Goal: Task Accomplishment & Management: Manage account settings

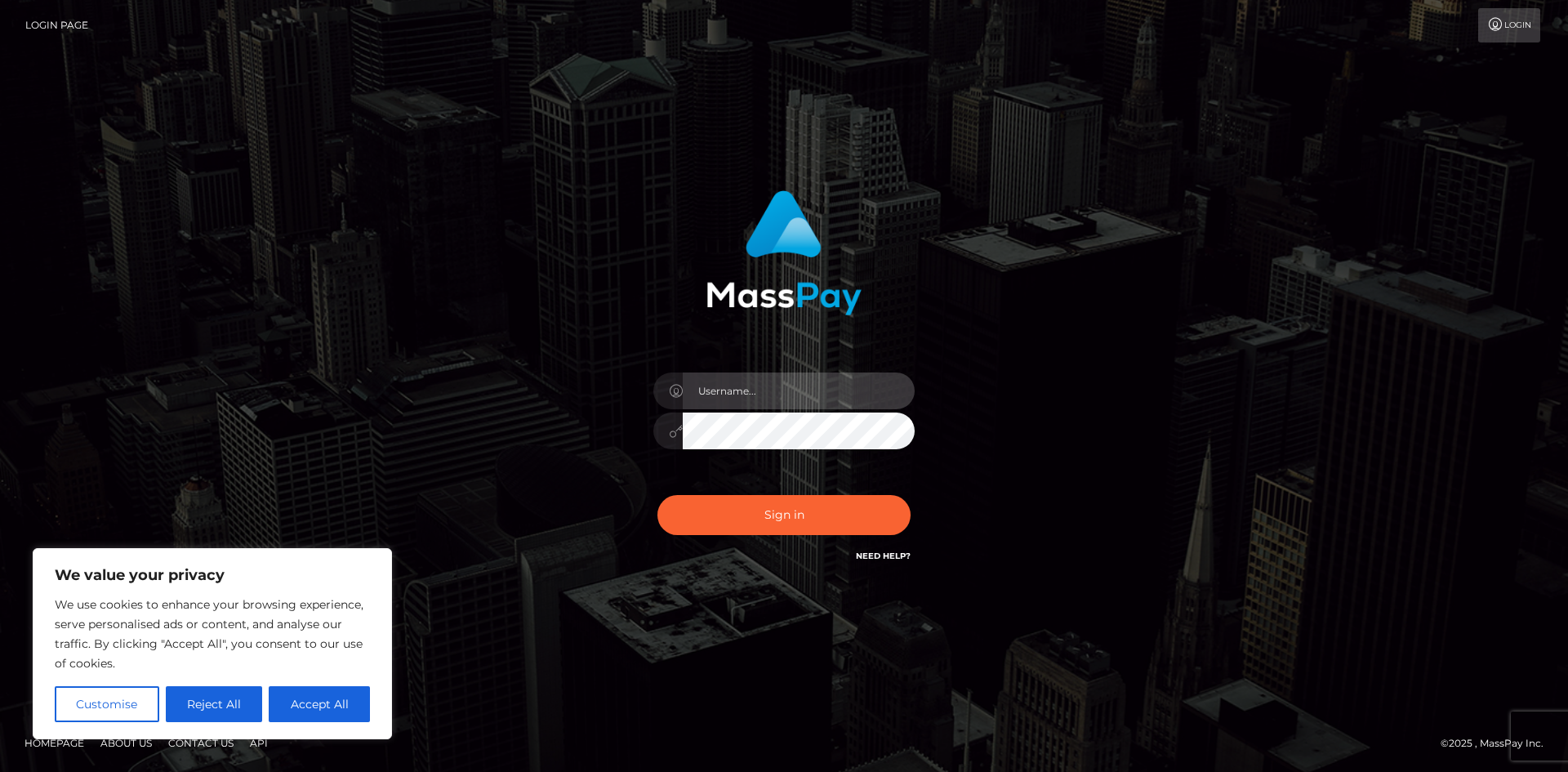
click at [747, 395] on input "text" at bounding box center [799, 390] width 232 height 37
type input "a"
type input "[EMAIL_ADDRESS][DOMAIN_NAME]"
click at [658, 495] on button "Sign in" at bounding box center [784, 515] width 253 height 40
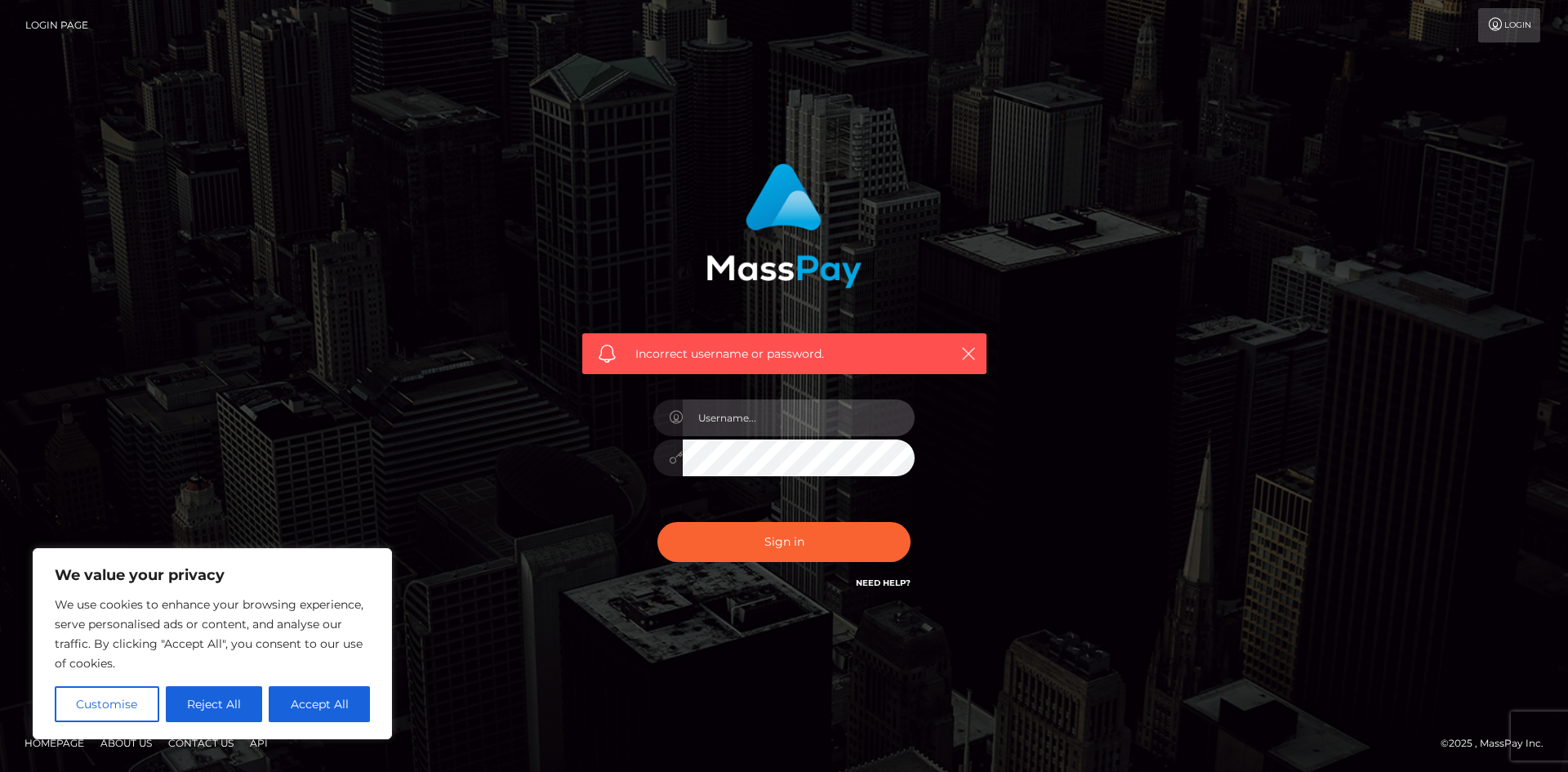
click at [784, 427] on input "text" at bounding box center [799, 417] width 232 height 37
type input "12-19-1995"
click at [658, 521] on button "Sign in" at bounding box center [784, 541] width 253 height 40
click at [784, 416] on input "text" at bounding box center [799, 417] width 232 height 37
type input "[PERSON_NAME]"
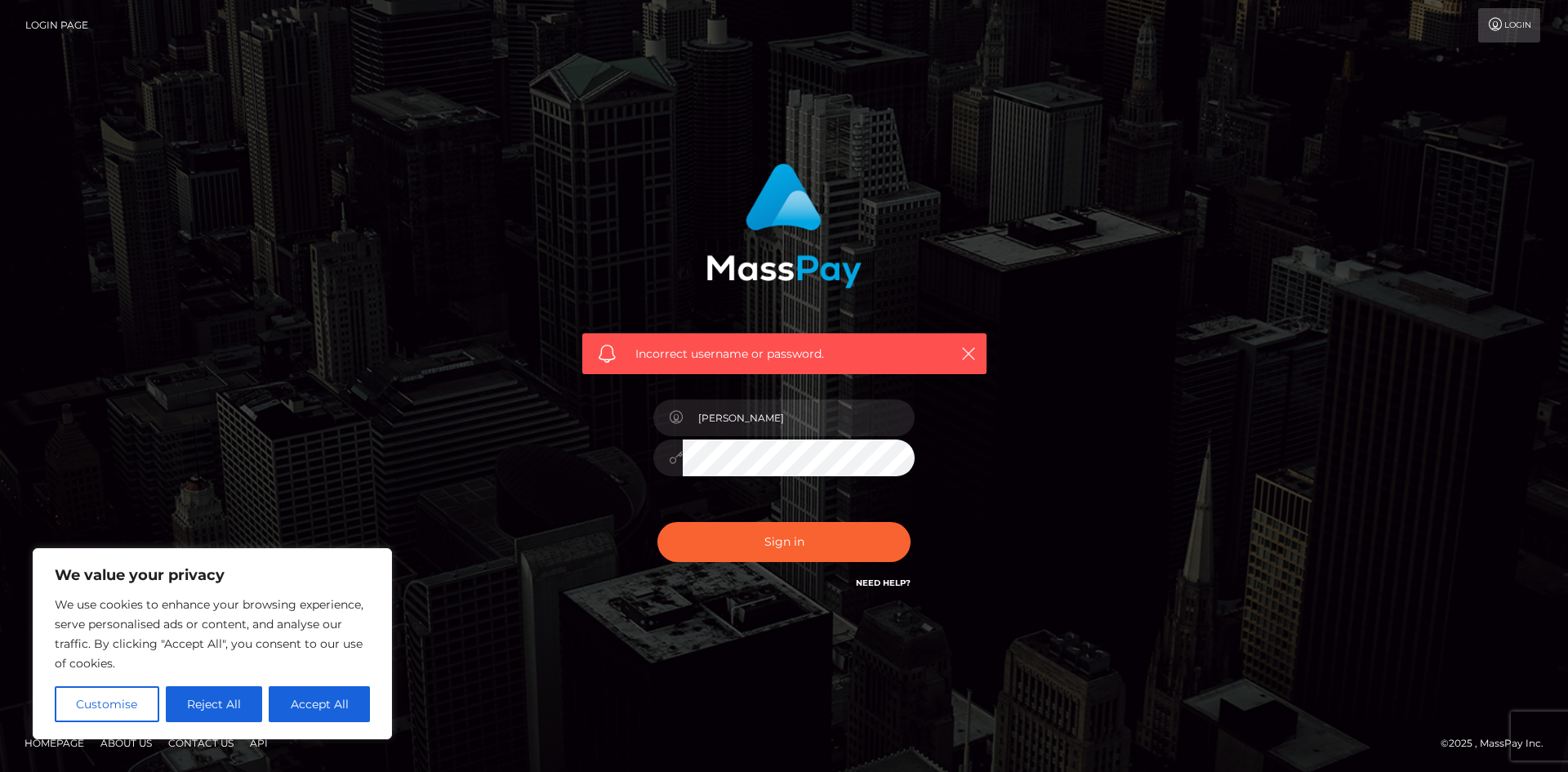
click at [658, 521] on button "Sign in" at bounding box center [784, 541] width 253 height 40
click at [903, 583] on link "Need Help?" at bounding box center [883, 582] width 54 height 10
click at [757, 424] on input "text" at bounding box center [799, 417] width 232 height 37
paste input "HotMomSteps"
type input "HotMomSteps"
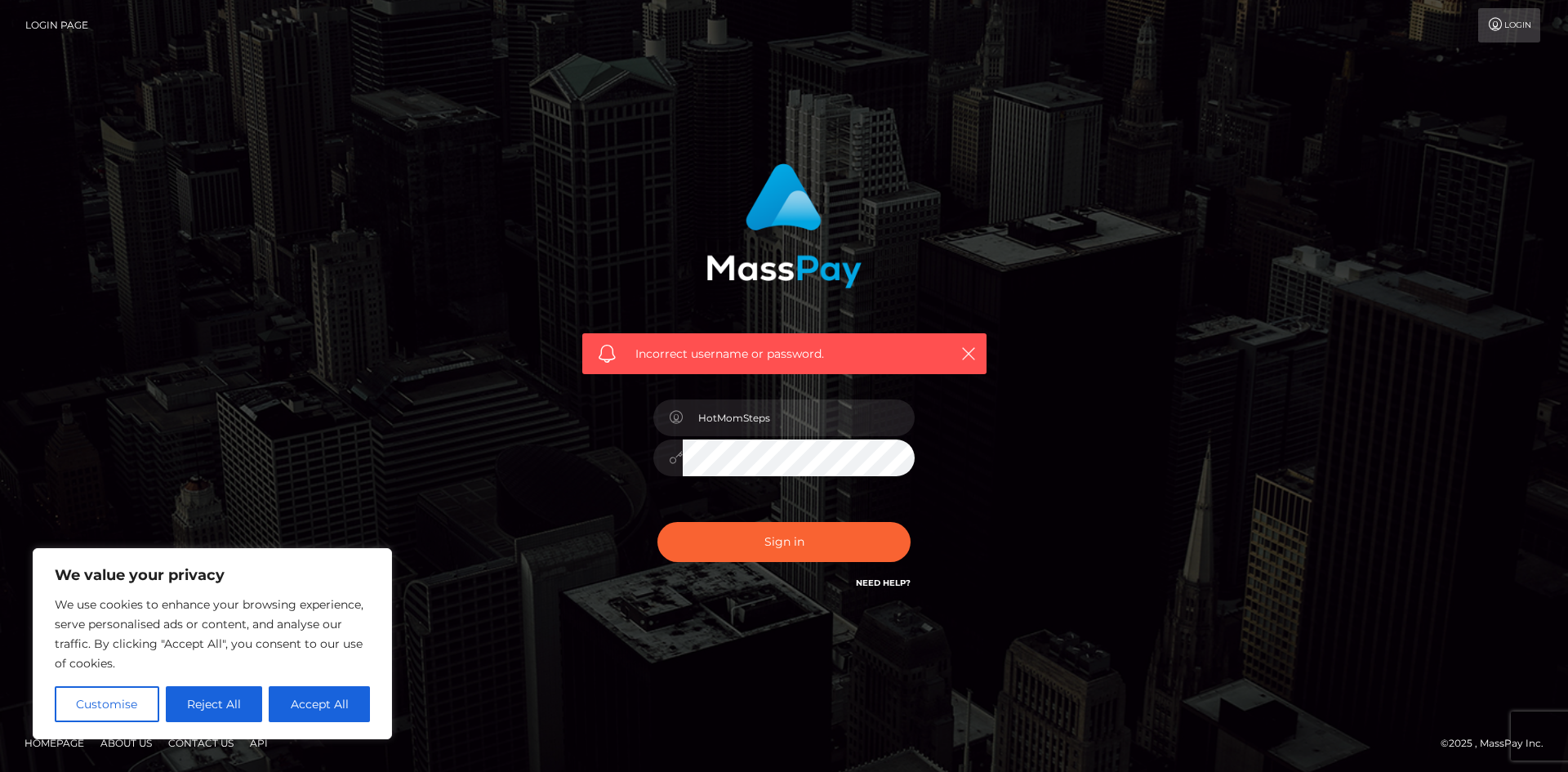
click at [658, 521] on button "Sign in" at bounding box center [784, 541] width 253 height 40
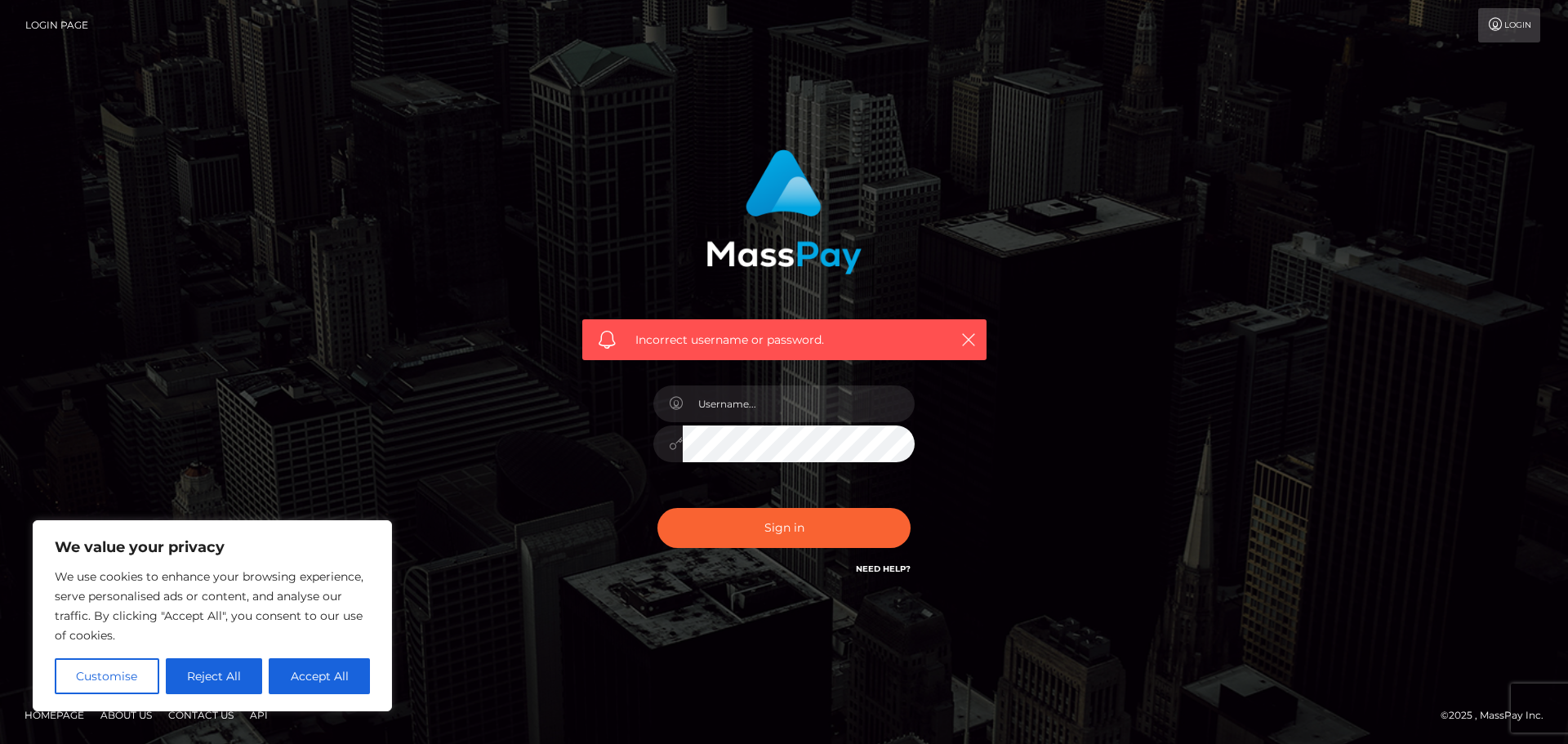
click at [1518, 25] on link "Login" at bounding box center [1509, 25] width 62 height 35
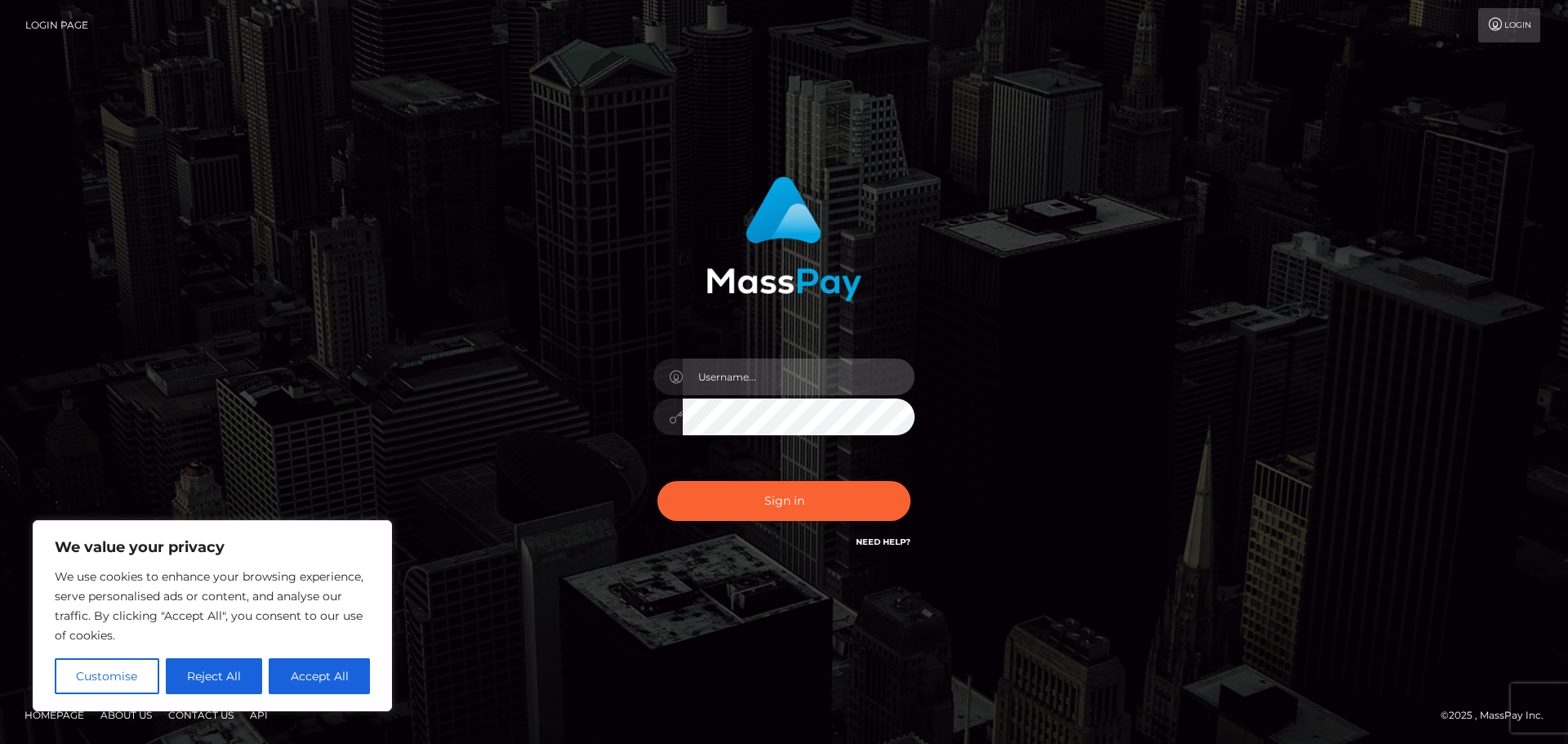
click at [790, 374] on input "text" at bounding box center [799, 377] width 232 height 37
